Goal: Transaction & Acquisition: Book appointment/travel/reservation

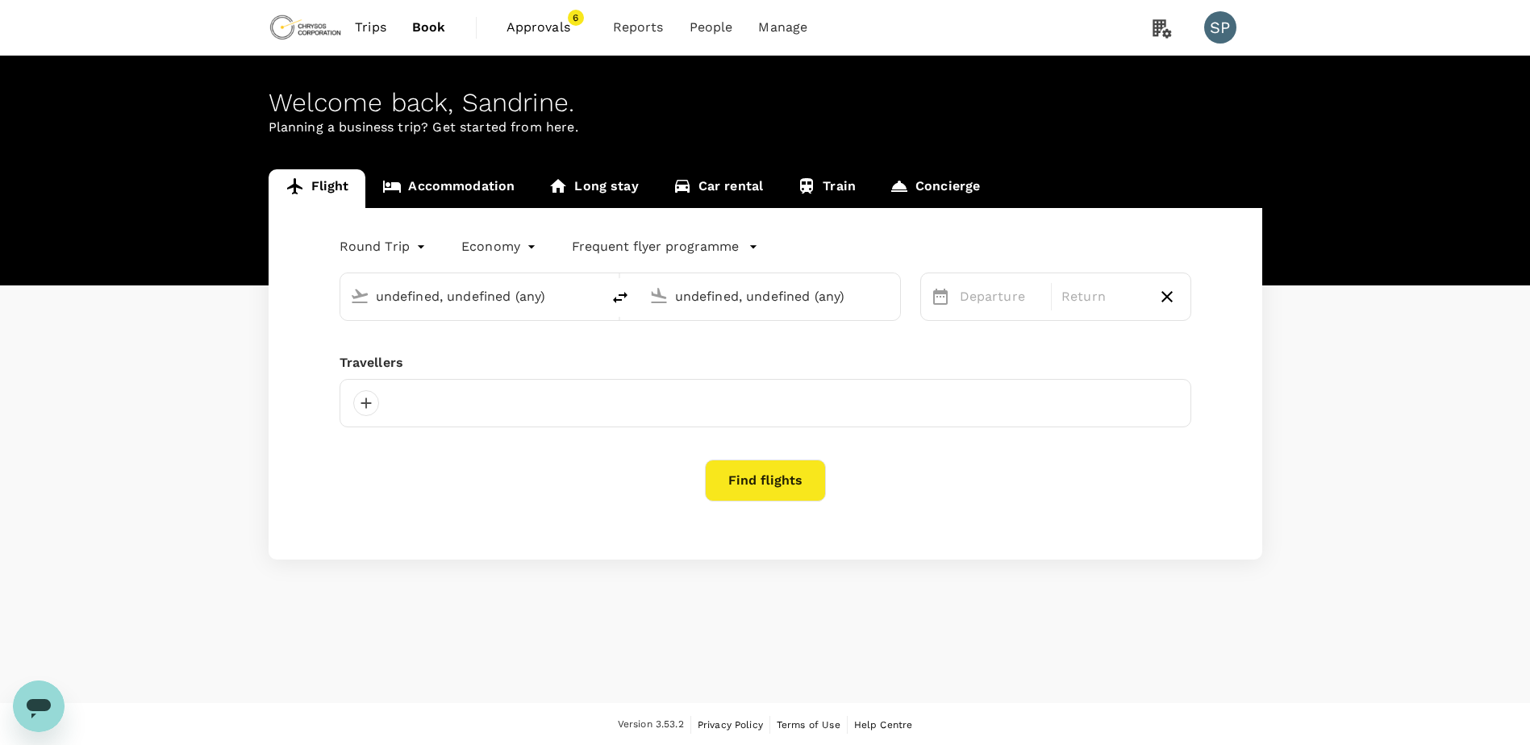
type input "[GEOGRAPHIC_DATA], [GEOGRAPHIC_DATA] (any)"
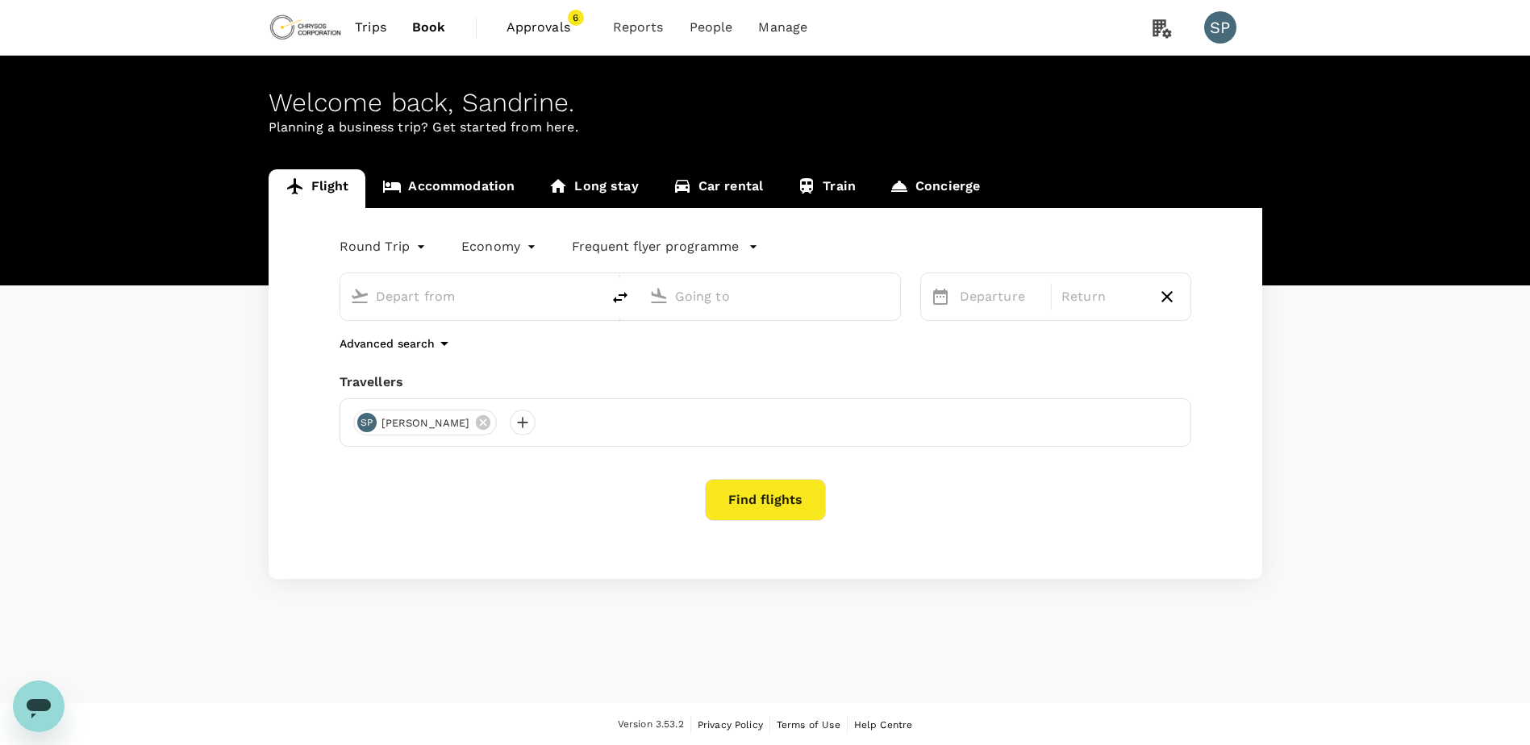
type input "[GEOGRAPHIC_DATA], [GEOGRAPHIC_DATA] (any)"
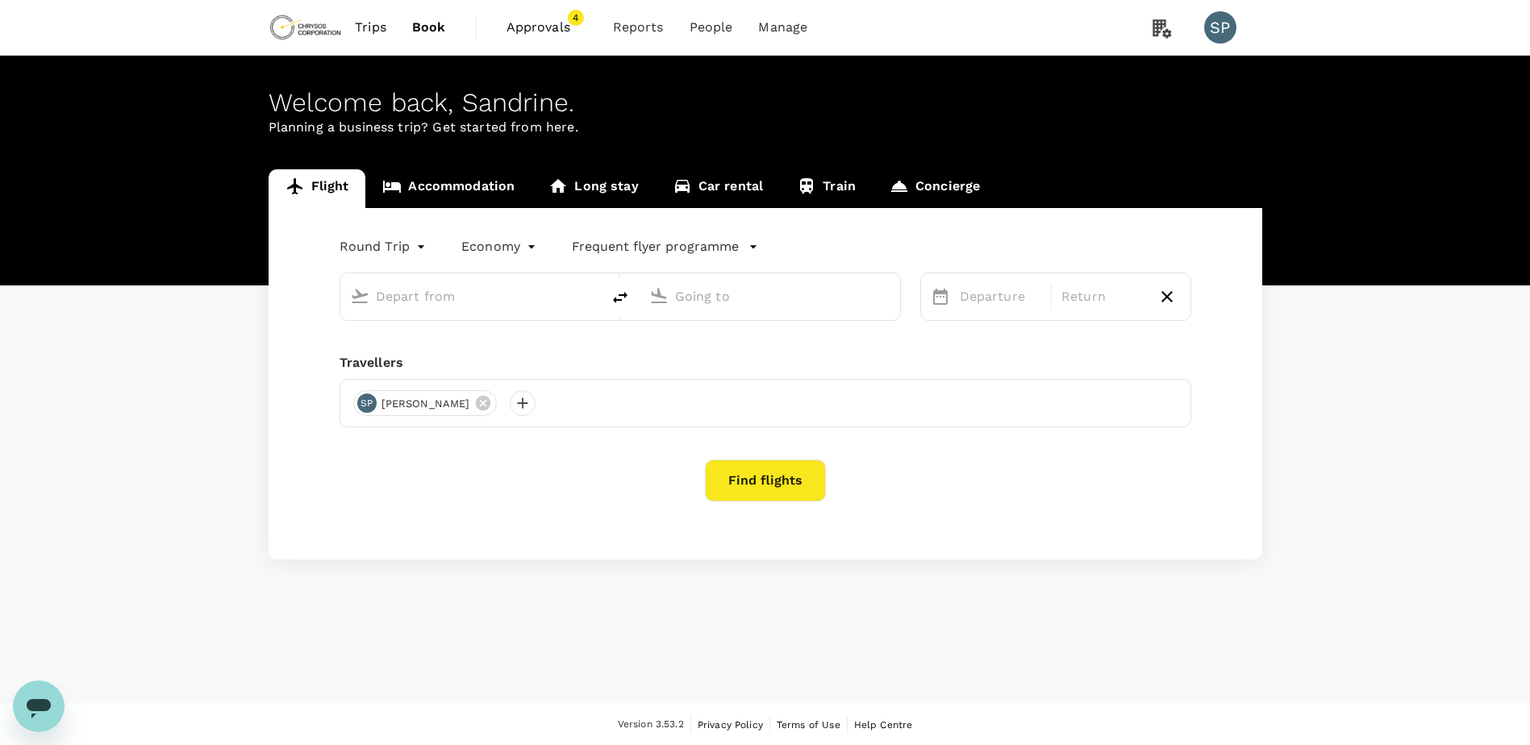
type input "[GEOGRAPHIC_DATA], [GEOGRAPHIC_DATA] (any)"
